Goal: Navigation & Orientation: Find specific page/section

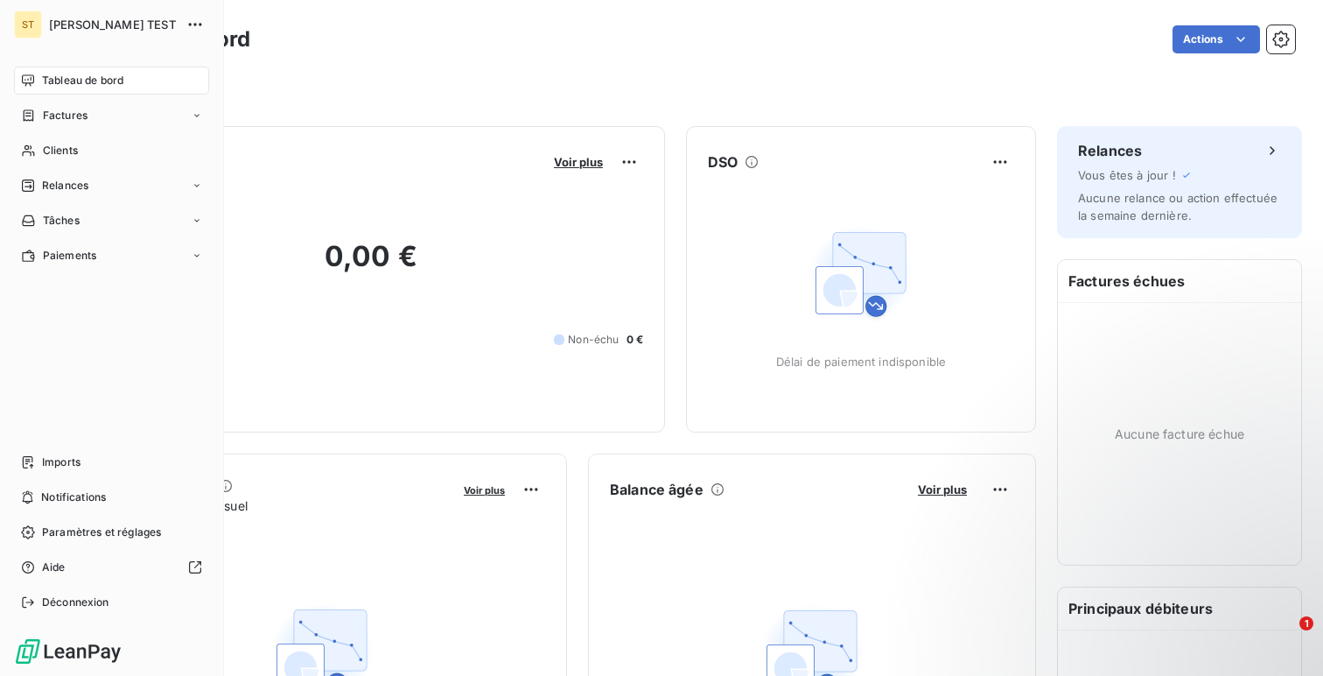
click at [108, 441] on div "Tableau de bord Factures Clients Relances Tâches Paiements Imports Notification…" at bounding box center [111, 342] width 195 height 550
click at [103, 462] on div "Imports" at bounding box center [111, 462] width 195 height 28
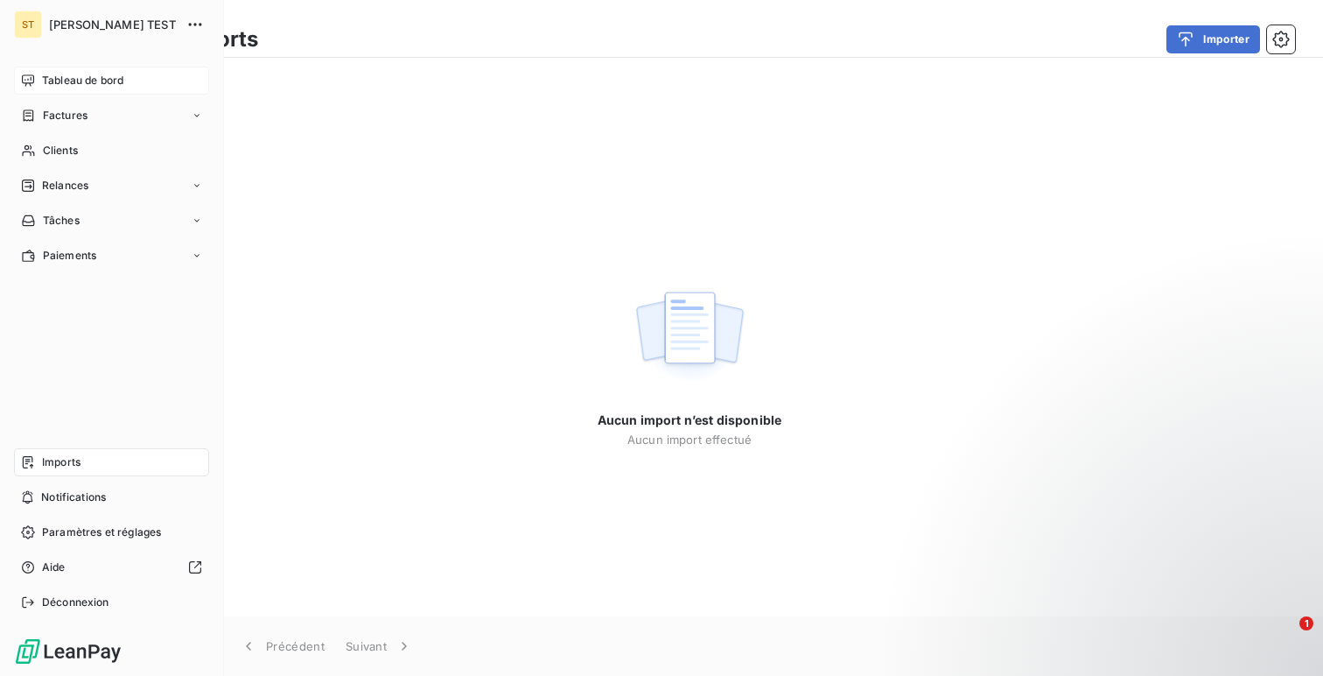
click at [116, 82] on span "Tableau de bord" at bounding box center [82, 81] width 81 height 16
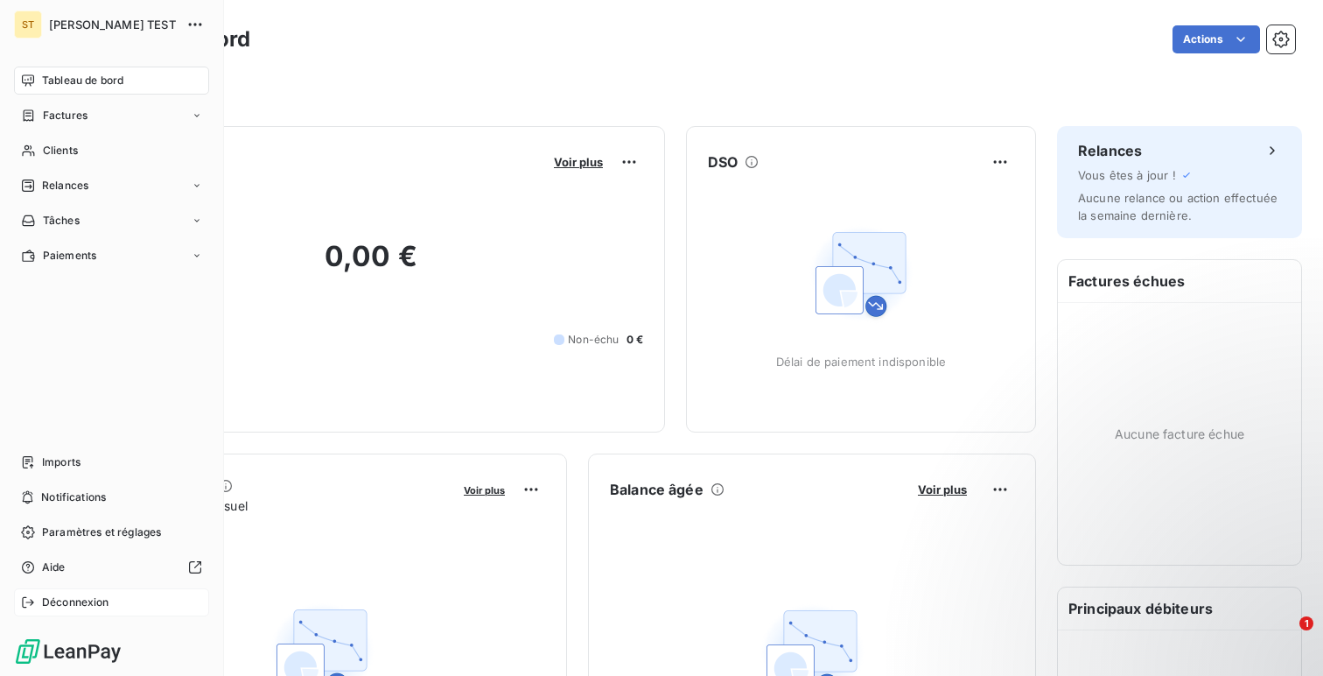
click at [124, 613] on div "Déconnexion" at bounding box center [111, 602] width 195 height 28
